Goal: Find contact information: Find contact information

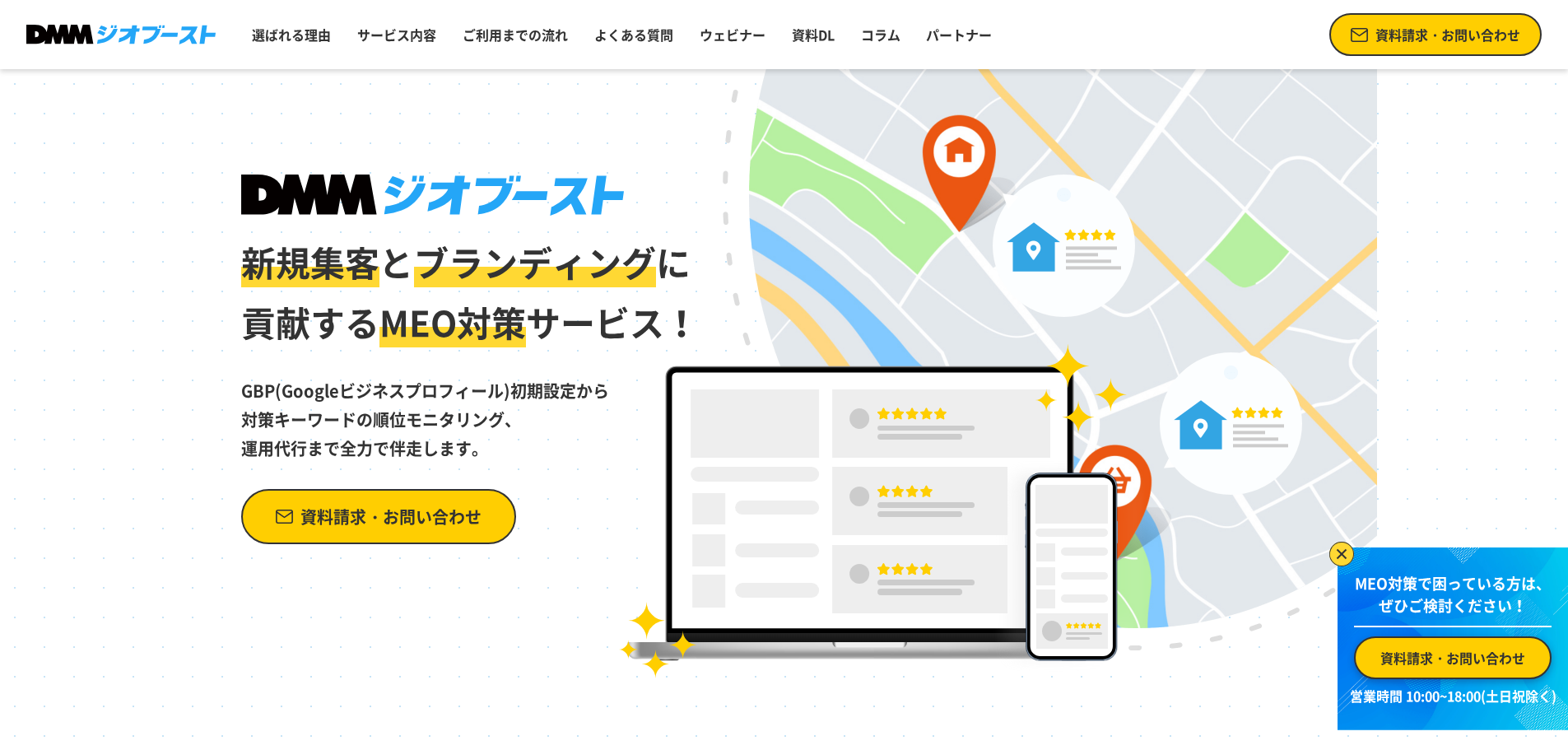
click at [383, 516] on span "資料請求・お問い合わせ" at bounding box center [391, 516] width 181 height 29
